Goal: Information Seeking & Learning: Learn about a topic

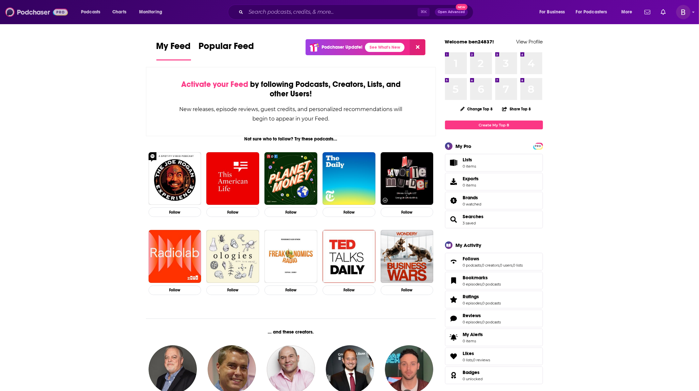
click at [58, 11] on img at bounding box center [36, 12] width 63 height 12
click at [292, 16] on input "Search podcasts, credits, & more..." at bounding box center [332, 12] width 172 height 10
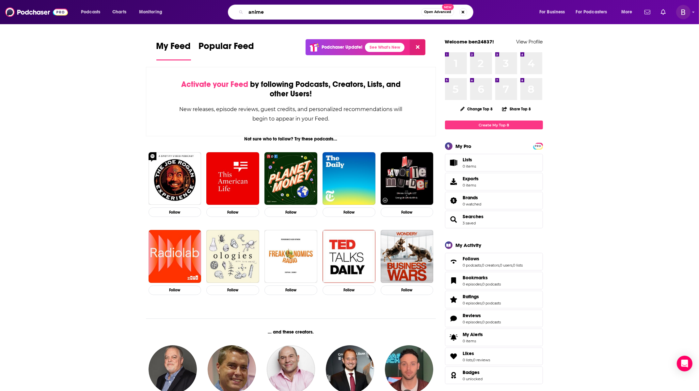
type input "anime"
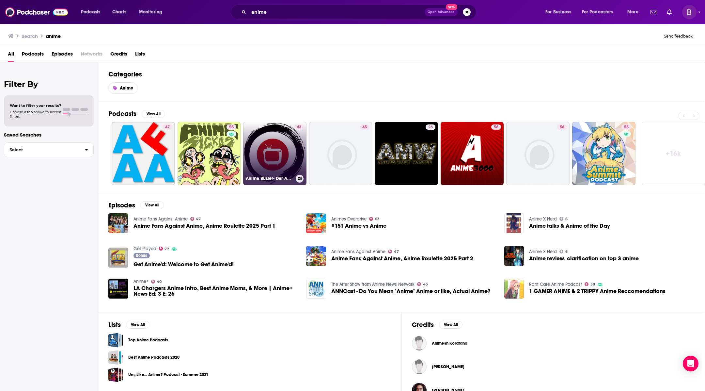
scroll to position [16, 0]
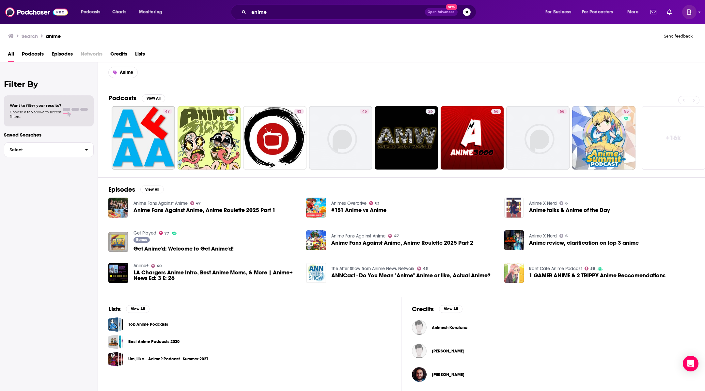
click at [69, 113] on span at bounding box center [67, 113] width 8 height 1
click at [152, 94] on button "View All" at bounding box center [154, 98] width 24 height 8
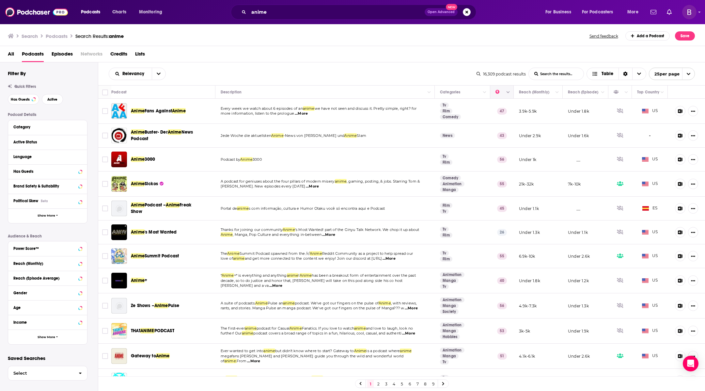
click at [507, 92] on icon "Column Actions" at bounding box center [508, 92] width 3 height 2
click at [502, 84] on div at bounding box center [352, 195] width 705 height 391
click at [498, 93] on icon "Move" at bounding box center [502, 92] width 8 height 8
click at [553, 94] on button "Column Actions" at bounding box center [557, 92] width 8 height 8
click at [550, 90] on div at bounding box center [352, 195] width 705 height 391
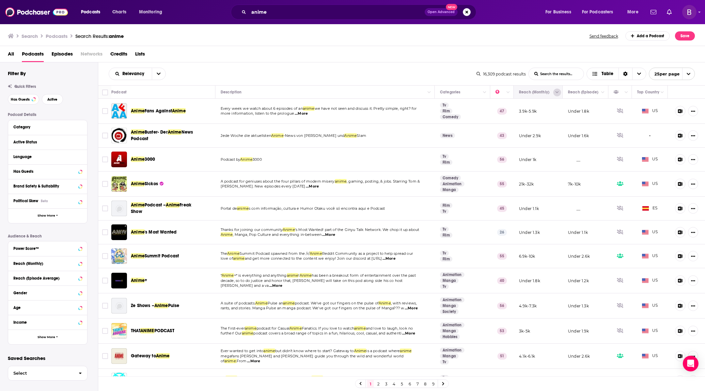
click at [556, 92] on icon "Column Actions" at bounding box center [557, 92] width 3 height 2
click at [551, 92] on div at bounding box center [352, 195] width 705 height 391
click at [639, 71] on icon "Choose View" at bounding box center [639, 73] width 4 height 5
click at [160, 72] on button "open menu" at bounding box center [159, 74] width 14 height 12
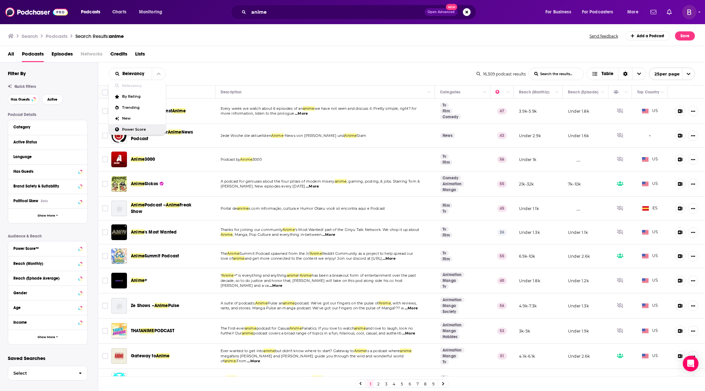
click at [140, 128] on span "Power Score" at bounding box center [141, 130] width 39 height 4
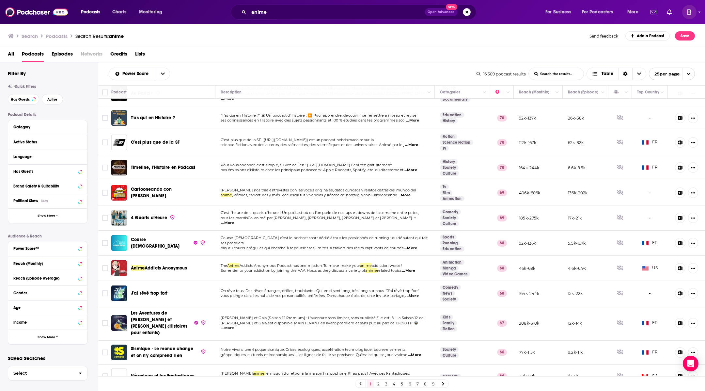
scroll to position [341, 0]
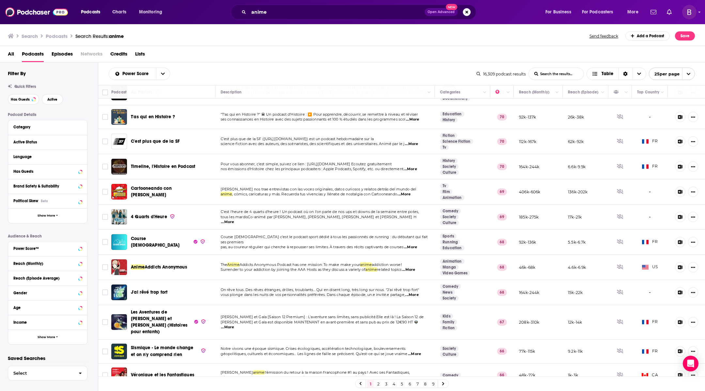
click at [377, 384] on link "2" at bounding box center [378, 384] width 7 height 8
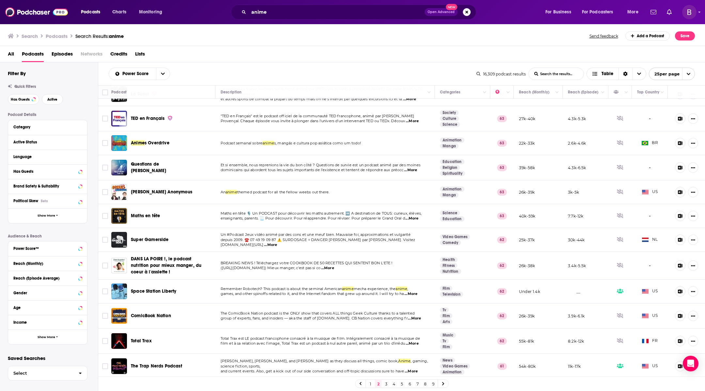
scroll to position [343, 0]
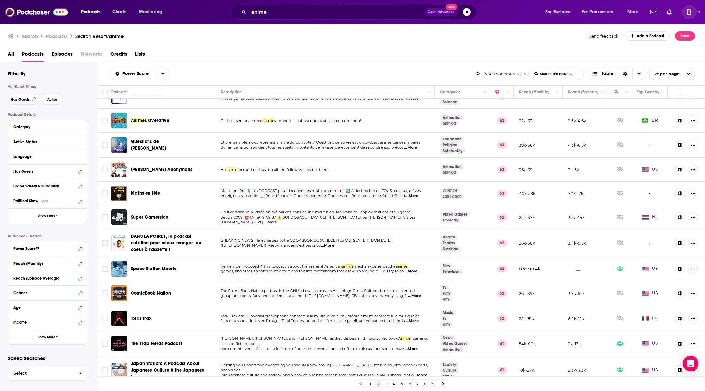
click at [384, 384] on link "3" at bounding box center [386, 384] width 7 height 8
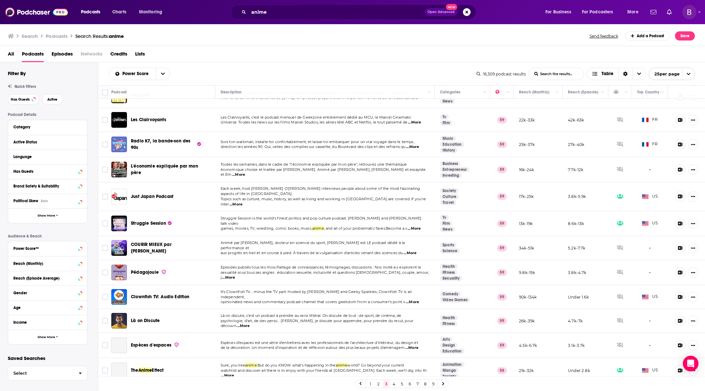
scroll to position [336, 0]
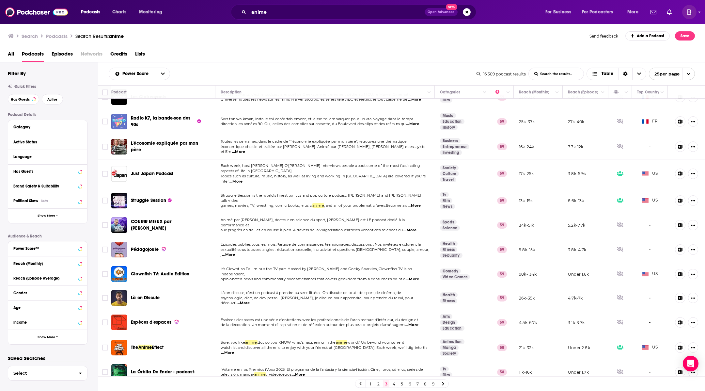
click at [371, 384] on link "1" at bounding box center [370, 384] width 7 height 8
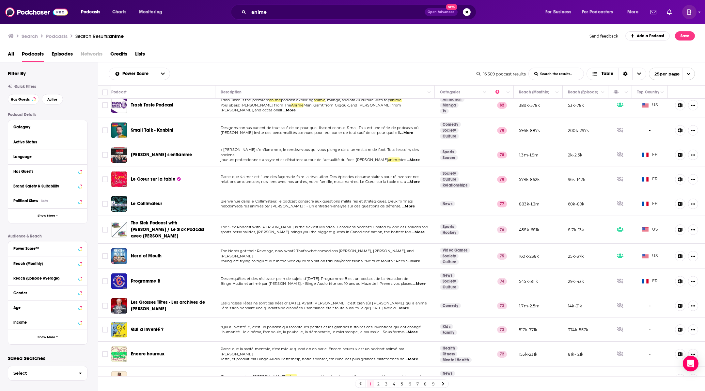
scroll to position [1, 0]
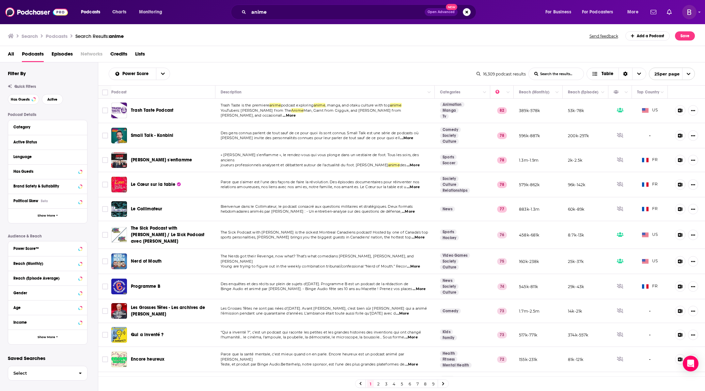
click at [31, 85] on span "Quick Filters" at bounding box center [25, 86] width 22 height 5
click at [37, 155] on div "Language" at bounding box center [43, 156] width 61 height 5
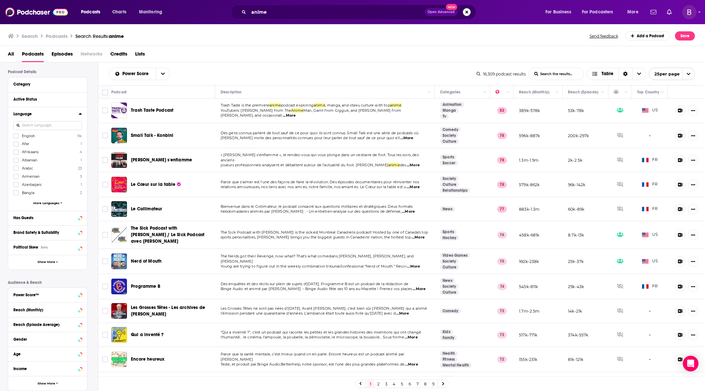
scroll to position [41, 0]
click at [40, 205] on span "More Languages" at bounding box center [46, 205] width 26 height 4
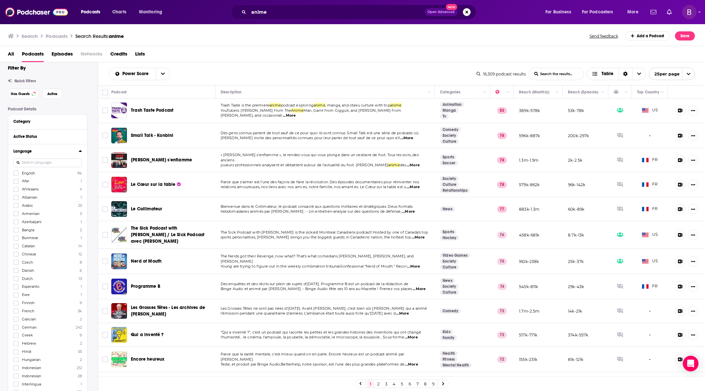
scroll to position [0, 0]
click at [17, 178] on icon at bounding box center [16, 178] width 4 height 3
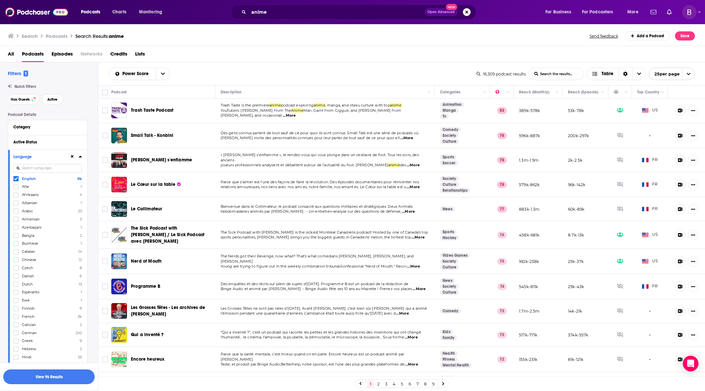
click at [65, 377] on button "View 9k Results" at bounding box center [48, 376] width 91 height 15
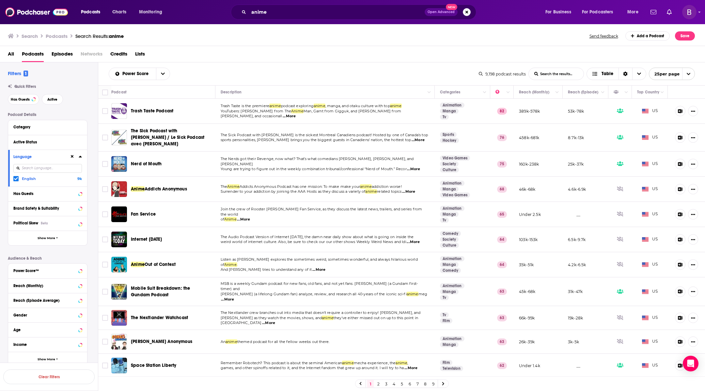
click at [416, 166] on span "...More" at bounding box center [413, 168] width 13 height 5
click at [381, 174] on td "The Nerds got their Revenge, now what? That’s what comedians [PERSON_NAME], [PE…" at bounding box center [325, 163] width 220 height 25
click at [121, 163] on img "Nerd of Mouth" at bounding box center [119, 164] width 16 height 16
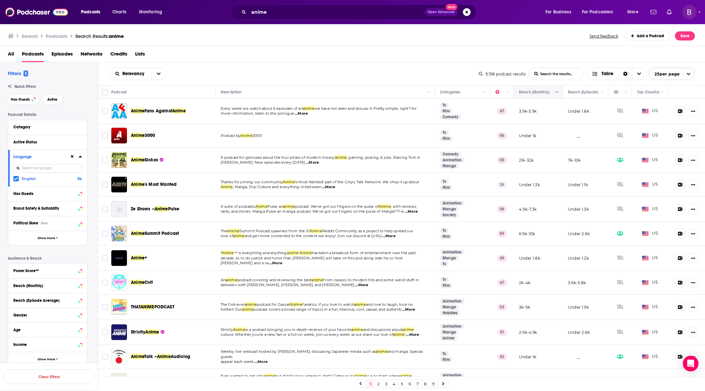
click at [535, 94] on icon "Move" at bounding box center [538, 92] width 8 height 8
click at [161, 73] on button "open menu" at bounding box center [159, 74] width 14 height 12
click at [82, 142] on icon at bounding box center [80, 141] width 3 height 5
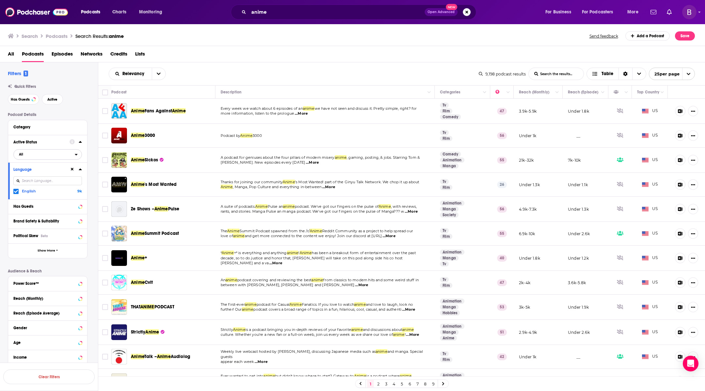
click at [78, 153] on div "open menu" at bounding box center [78, 154] width 7 height 5
click at [72, 176] on span "707" at bounding box center [76, 176] width 9 height 4
click at [52, 358] on button "View 707 Results" at bounding box center [48, 359] width 91 height 15
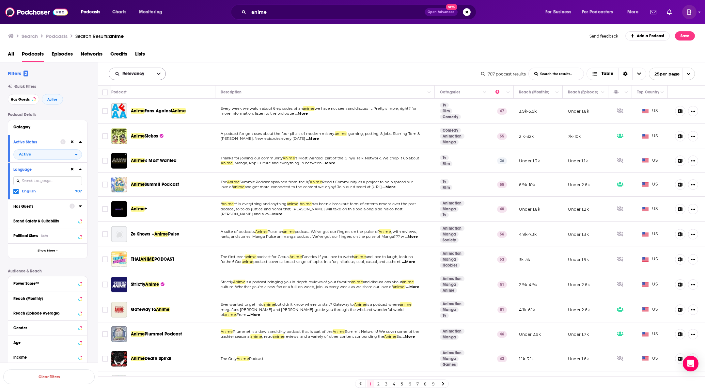
click at [161, 75] on button "open menu" at bounding box center [159, 74] width 14 height 12
click at [139, 128] on span "Power Score" at bounding box center [141, 130] width 39 height 4
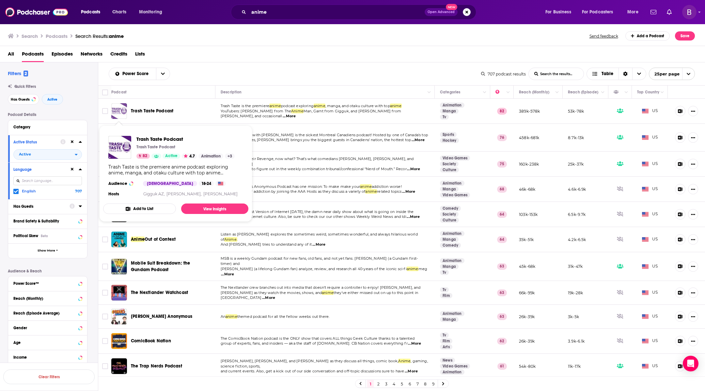
click at [124, 106] on img "Trash Taste Podcast" at bounding box center [119, 111] width 16 height 16
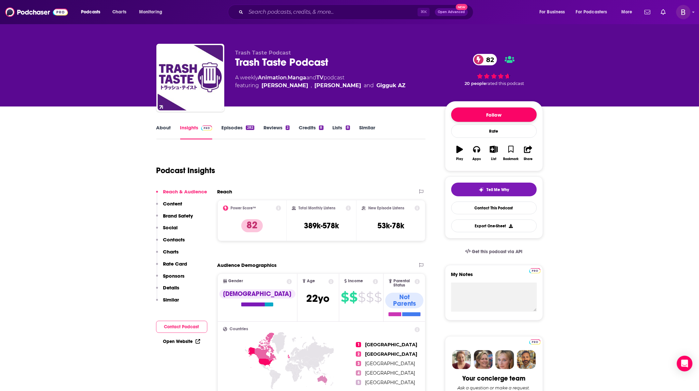
click at [485, 114] on button "Follow" at bounding box center [494, 114] width 86 height 14
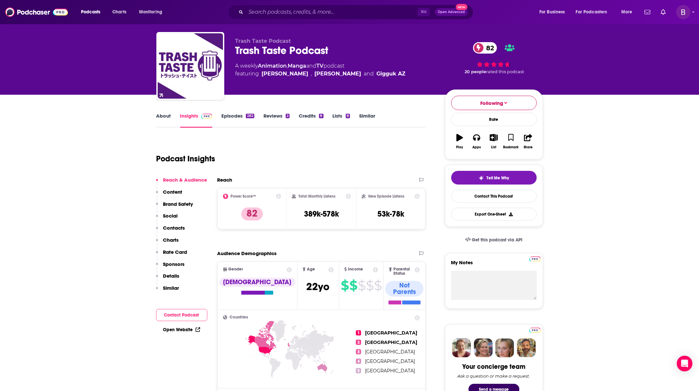
scroll to position [12, 0]
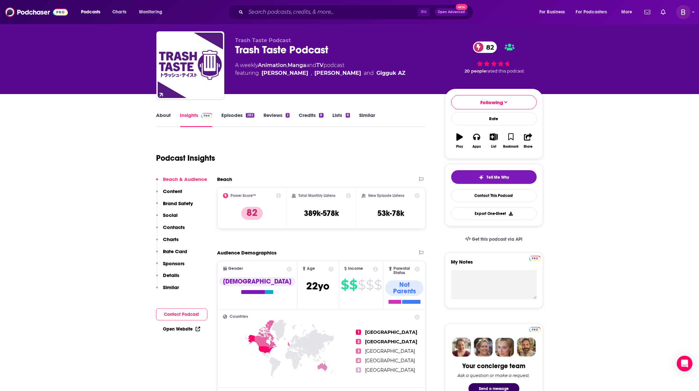
click at [174, 191] on p "Content" at bounding box center [172, 191] width 19 height 6
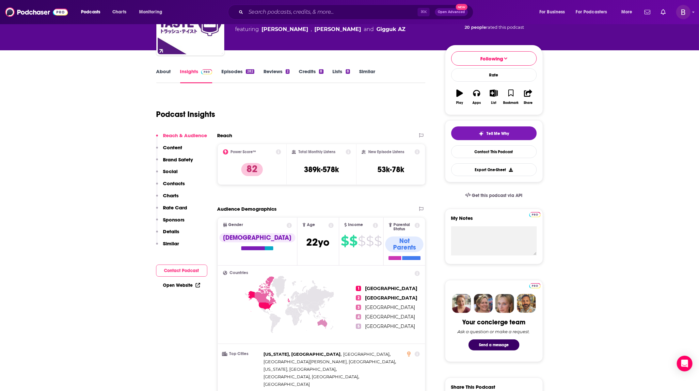
scroll to position [0, 0]
